Goal: Task Accomplishment & Management: Manage account settings

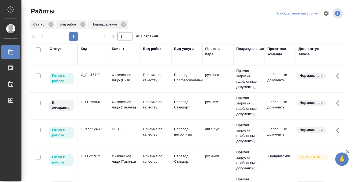
click at [12, 55] on icon at bounding box center [11, 52] width 6 height 6
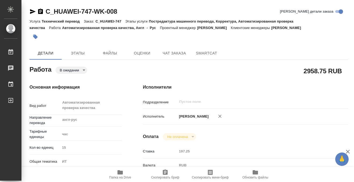
click at [42, 10] on icon "button" at bounding box center [40, 11] width 5 height 5
click at [122, 172] on icon "button" at bounding box center [120, 172] width 5 height 4
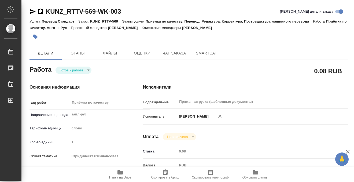
click at [35, 33] on button "button" at bounding box center [36, 37] width 12 height 12
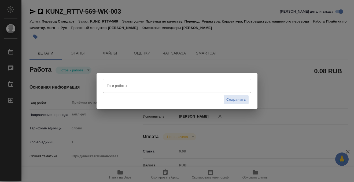
click at [129, 86] on input "Тэги работы" at bounding box center [171, 85] width 133 height 9
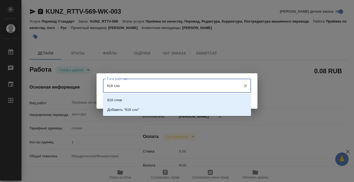
type input "616 слов"
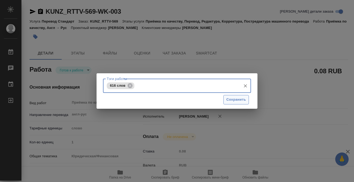
click at [236, 101] on span "Сохранить" at bounding box center [237, 100] width 20 height 6
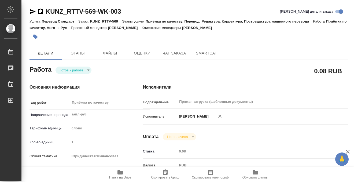
type input "readyForWork"
type input "англ-рус"
type input "5a8b1489cc6b4906c91bfd90"
type input "1"
type input "yr-fn"
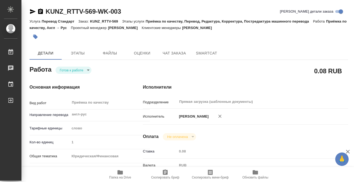
type input "5f647205b73bc97568ca66c0"
type input "14.08.2025 10:14"
type input "25.08.2025 15:00"
type input "Прямая загрузка (шаблонные документы)"
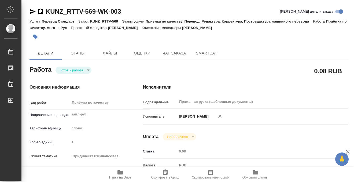
type input "notPayed"
type input "0.08"
type input "RUB"
type input "[PERSON_NAME]"
type input "KUNZ_RTTV-569"
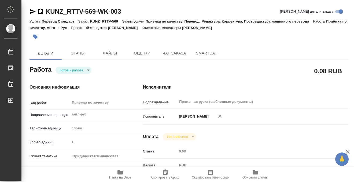
type input "Перевод Стандарт"
type input "Приёмка по качеству, Перевод, Редактура, Корректура, Постредактура машинного пе…"
type input "Веселова Юлия"
type input "Арсеньева Вера"
type input "/Clients/RT/Orders/KUNZ_RTTV-569"
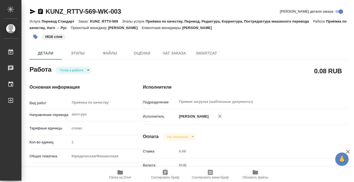
click at [121, 172] on icon "button" at bounding box center [120, 172] width 5 height 4
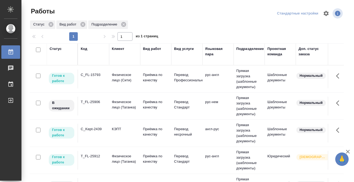
click at [95, 80] on td "C_FL-15793" at bounding box center [93, 79] width 31 height 19
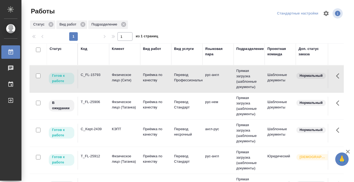
click at [95, 80] on td "C_FL-15793" at bounding box center [93, 79] width 31 height 19
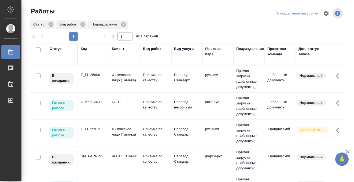
click at [90, 81] on td "T_FL-25906" at bounding box center [93, 79] width 31 height 19
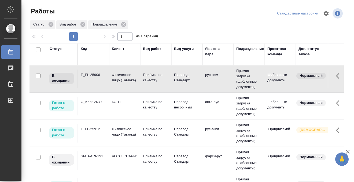
click at [90, 81] on td "T_FL-25906" at bounding box center [93, 79] width 31 height 19
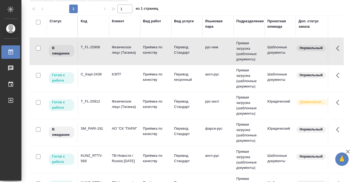
scroll to position [15, 0]
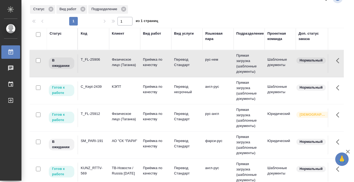
click at [55, 32] on div "Статус" at bounding box center [56, 33] width 12 height 5
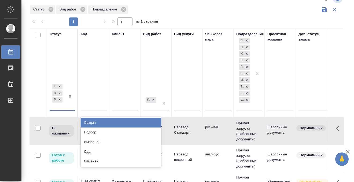
click at [64, 107] on div "Готов к работе В работе В ожидании" at bounding box center [58, 97] width 16 height 28
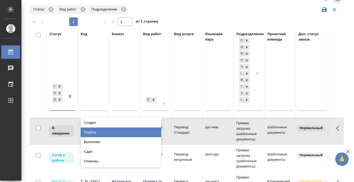
click at [96, 131] on div "Подбор" at bounding box center [121, 133] width 81 height 10
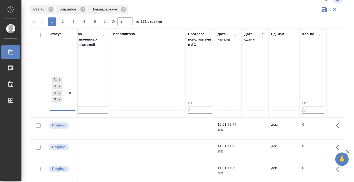
scroll to position [0, 325]
click at [265, 33] on icon at bounding box center [262, 33] width 5 height 5
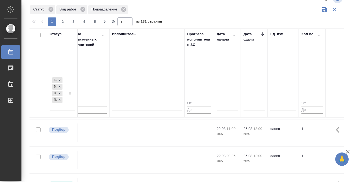
scroll to position [190, 325]
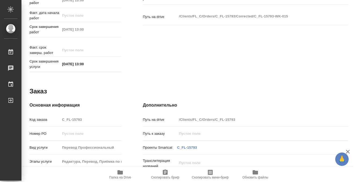
scroll to position [287, 0]
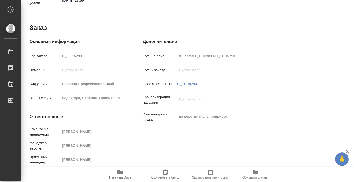
click at [121, 172] on icon "button" at bounding box center [120, 172] width 5 height 4
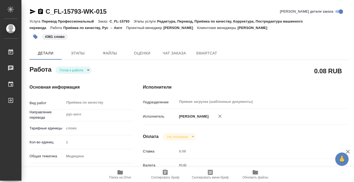
click at [53, 36] on p "#361 слово" at bounding box center [55, 36] width 20 height 5
click at [37, 37] on icon "button" at bounding box center [35, 37] width 5 height 5
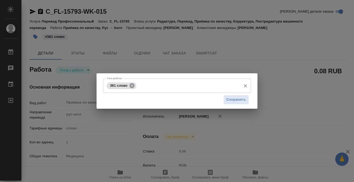
click at [132, 86] on icon at bounding box center [132, 85] width 5 height 5
click at [128, 86] on input "Тэги работы" at bounding box center [171, 85] width 133 height 9
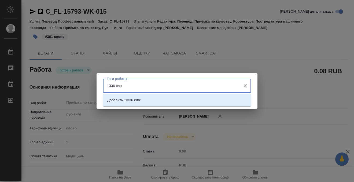
type input "1336 слов"
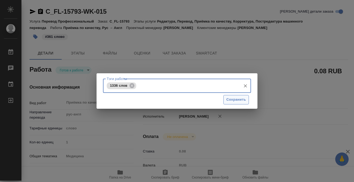
click at [241, 102] on span "Сохранить" at bounding box center [237, 100] width 20 height 6
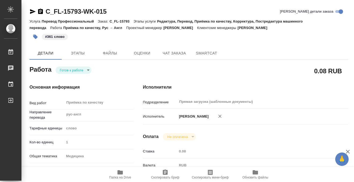
type input "readyForWork"
type input "рус-англ"
type input "5a8b1489cc6b4906c91bfd90"
type input "1"
type input "med"
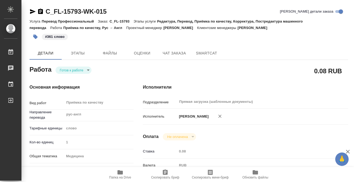
type input "5a8b8b956a9677013d343e74"
checkbox input "true"
type input "21.08.2025 13:00"
type input "22.08.2025 13:00"
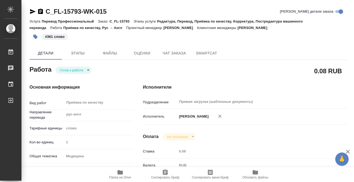
type input "Прямая загрузка (шаблонные документы)"
type input "notPayed"
type input "0.08"
type input "RUB"
type input "[PERSON_NAME]"
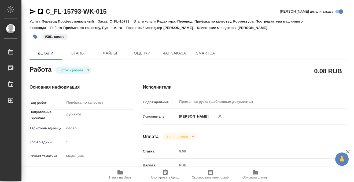
type input "C_FL-15793"
type input "Перевод Профессиональный"
type input "Редактура, Перевод, Приёмка по качеству, Корректура, Постредактура машинного пе…"
type input "Димитриева Юлия"
type input "[PERSON_NAME]"
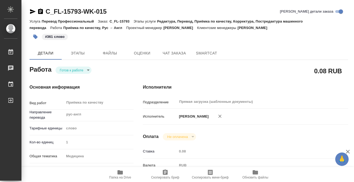
type input "/Clients/FL_C/Orders/C_FL-15793"
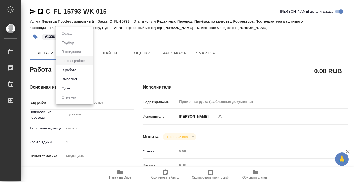
click at [85, 68] on body "🙏 .cls-1 fill:#fff; AWATERA Kobzeva Elizaveta Работы 0 Чаты График Выйти C_FL-1…" at bounding box center [177, 91] width 354 height 182
click at [81, 78] on li "Выполнен" at bounding box center [74, 79] width 37 height 9
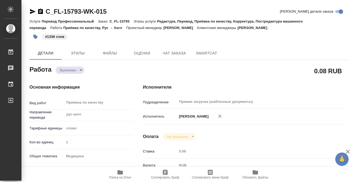
type textarea "x"
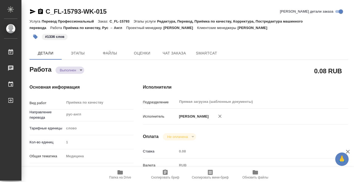
type textarea "x"
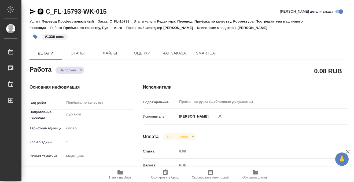
click at [40, 10] on icon "button" at bounding box center [40, 11] width 5 height 5
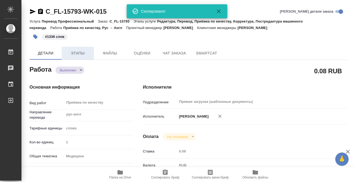
click at [79, 54] on span "Этапы" at bounding box center [78, 53] width 26 height 7
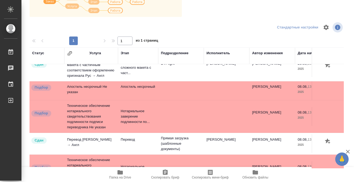
scroll to position [72, 0]
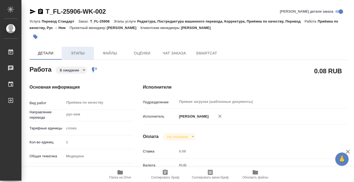
click at [81, 53] on span "Этапы" at bounding box center [78, 53] width 26 height 7
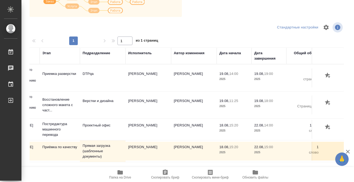
scroll to position [0, 87]
